Goal: Book appointment/travel/reservation

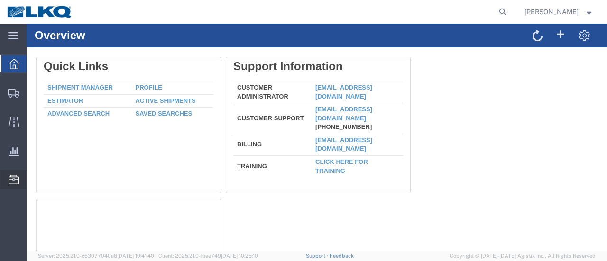
click at [0, 0] on span "Location Appointment" at bounding box center [0, 0] width 0 height 0
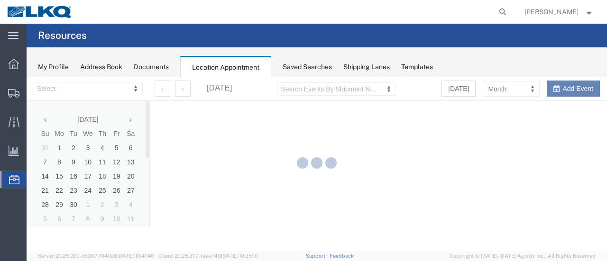
select select "28716"
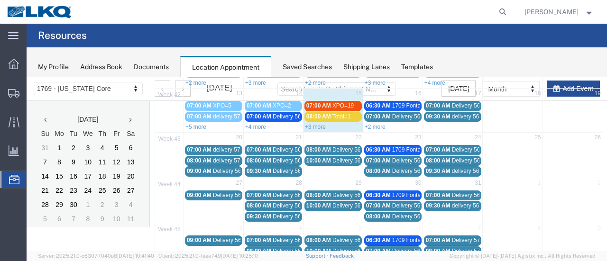
scroll to position [47, 0]
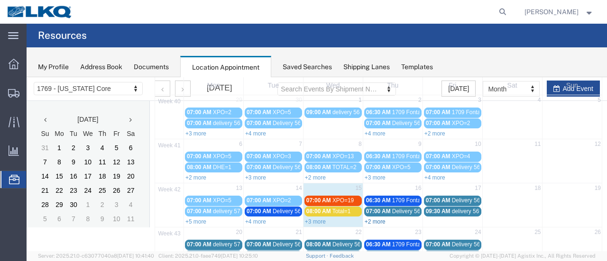
click at [375, 220] on link "+2 more" at bounding box center [375, 222] width 21 height 7
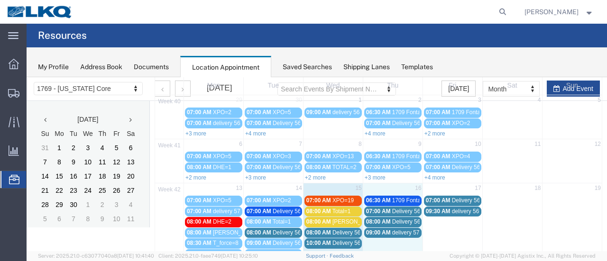
click at [372, 187] on td "16" at bounding box center [393, 190] width 60 height 12
select select "1"
select select
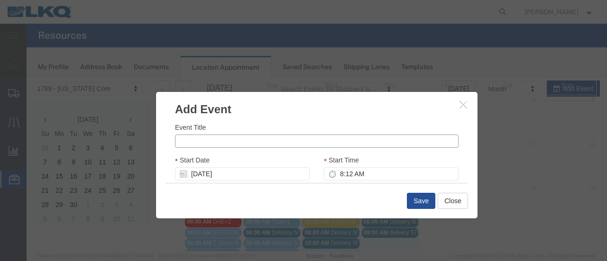
click at [193, 142] on input "Event Title" at bounding box center [317, 141] width 284 height 13
type input "ABF=1"
click at [345, 172] on input "8:12 AM" at bounding box center [391, 173] width 135 height 13
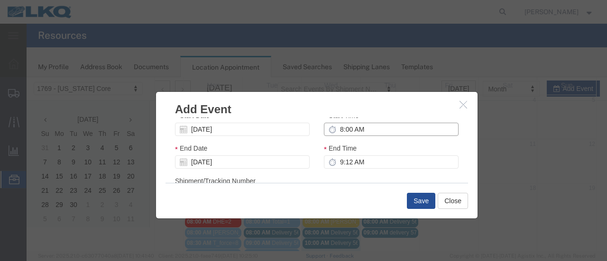
scroll to position [57, 0]
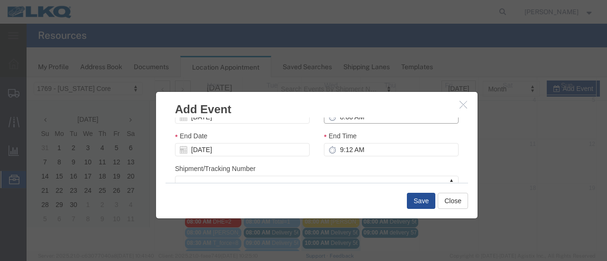
type input "8:00 AM"
click at [429, 157] on div "End Time 9:12 AM" at bounding box center [391, 147] width 149 height 33
type input "9:00 AM"
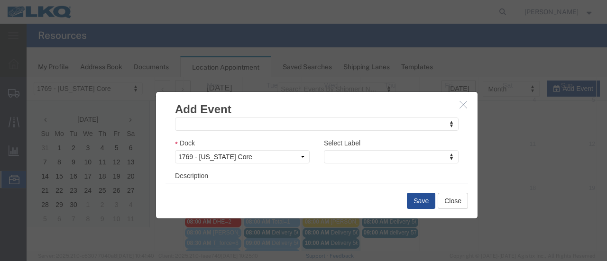
scroll to position [162, 0]
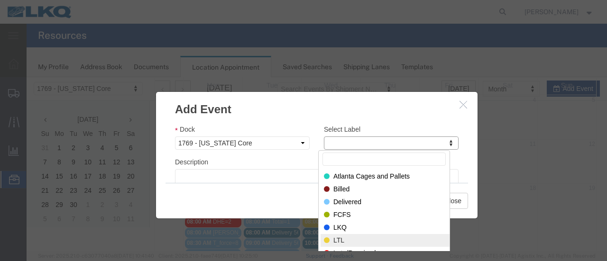
select select "25"
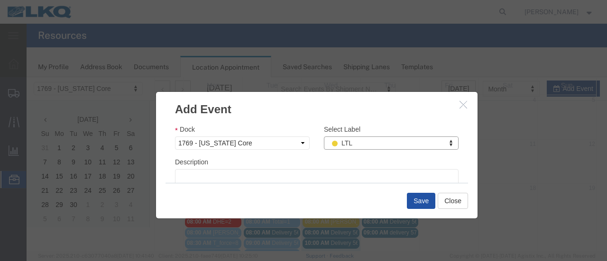
click at [417, 203] on button "Save" at bounding box center [421, 201] width 28 height 16
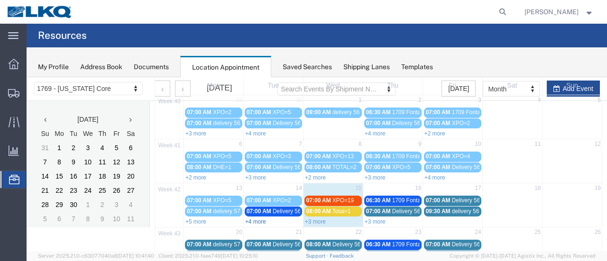
click at [250, 219] on link "+4 more" at bounding box center [255, 222] width 21 height 7
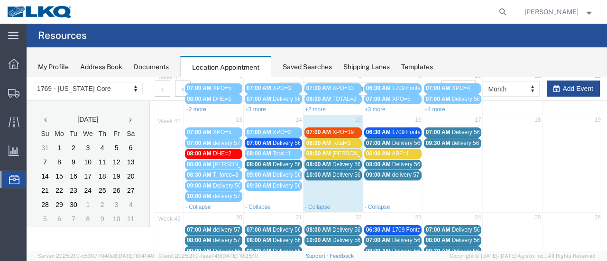
scroll to position [95, 0]
